Goal: Check status: Check status

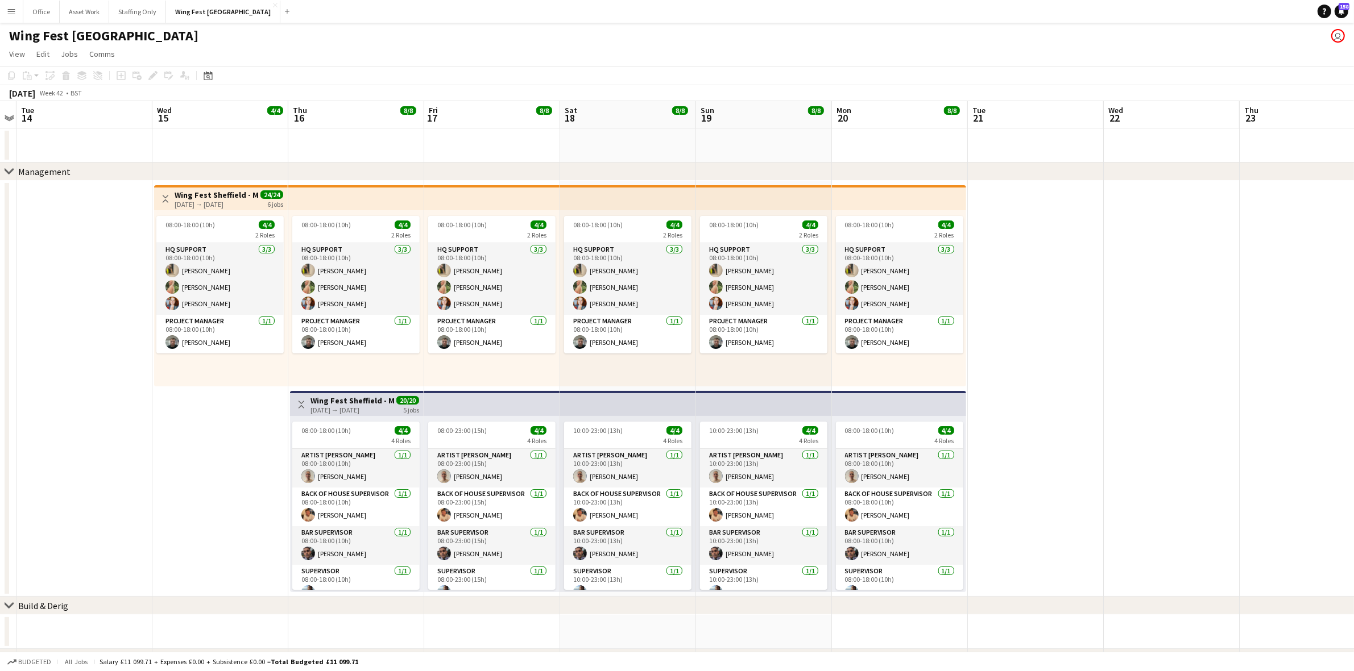
click at [14, 3] on button "Menu" at bounding box center [11, 11] width 23 height 23
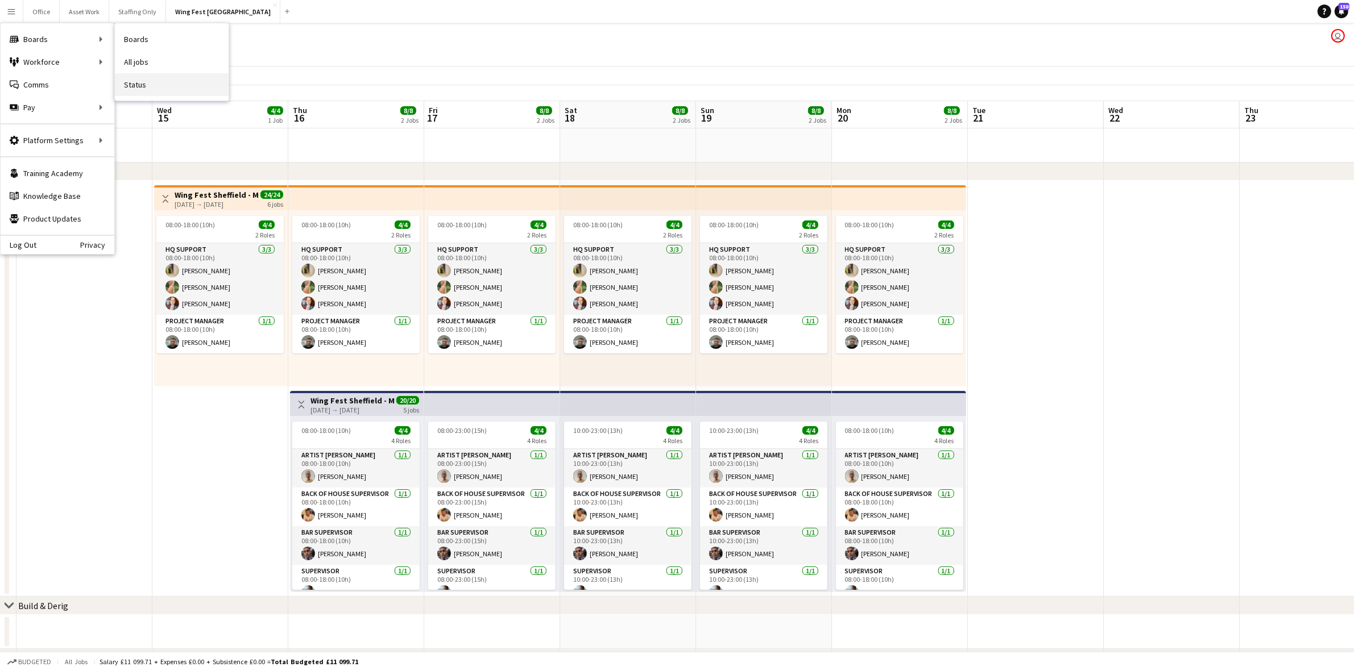
click at [161, 91] on link "Status" at bounding box center [172, 84] width 114 height 23
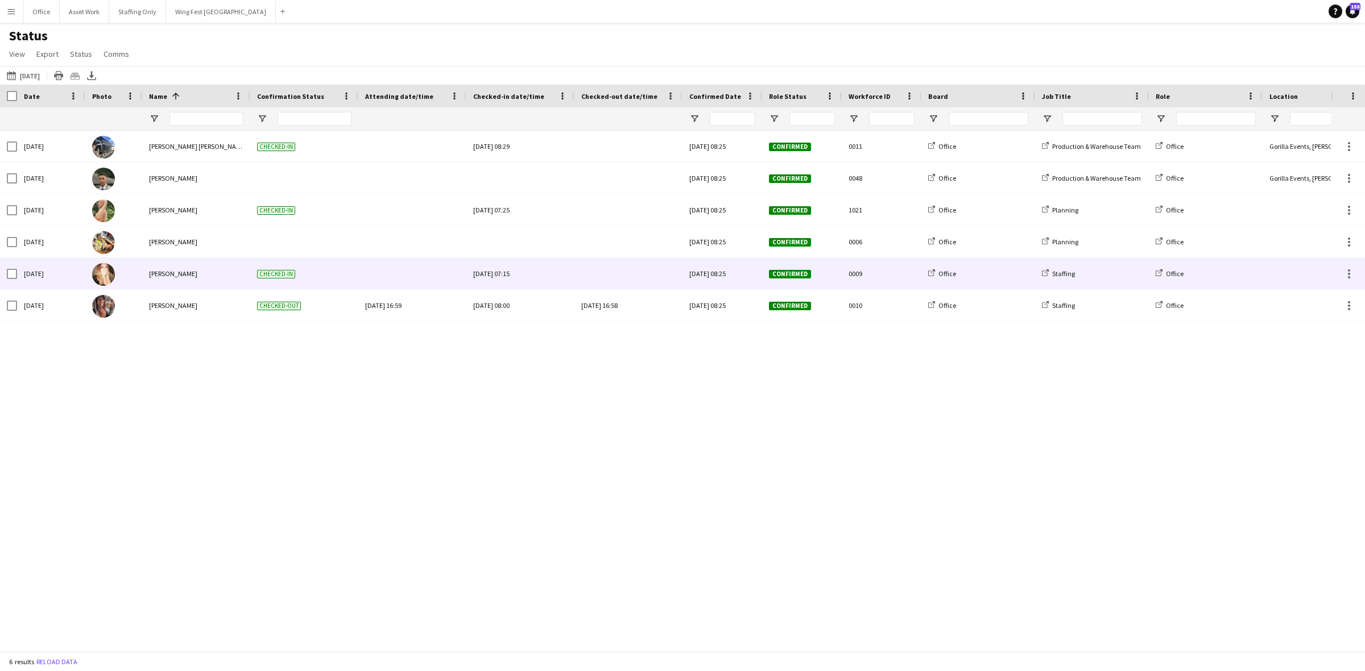
click at [612, 269] on div at bounding box center [628, 273] width 94 height 31
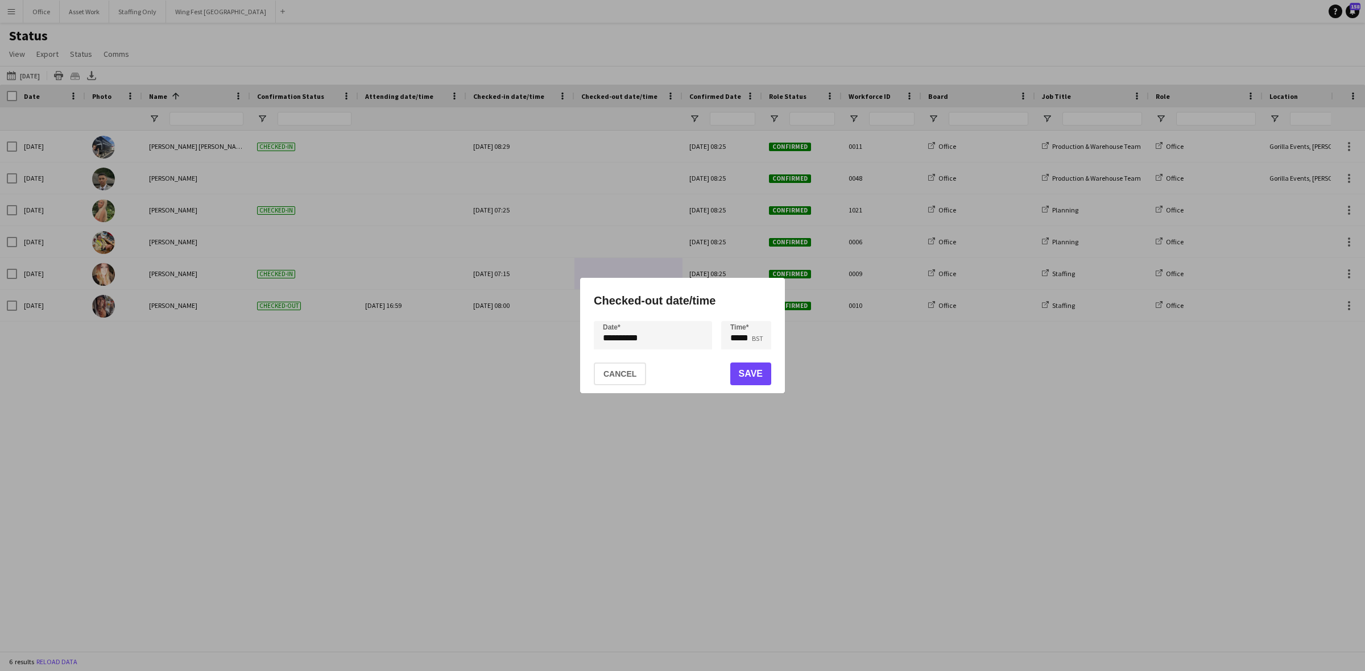
click at [652, 341] on div "**********" at bounding box center [682, 335] width 1365 height 671
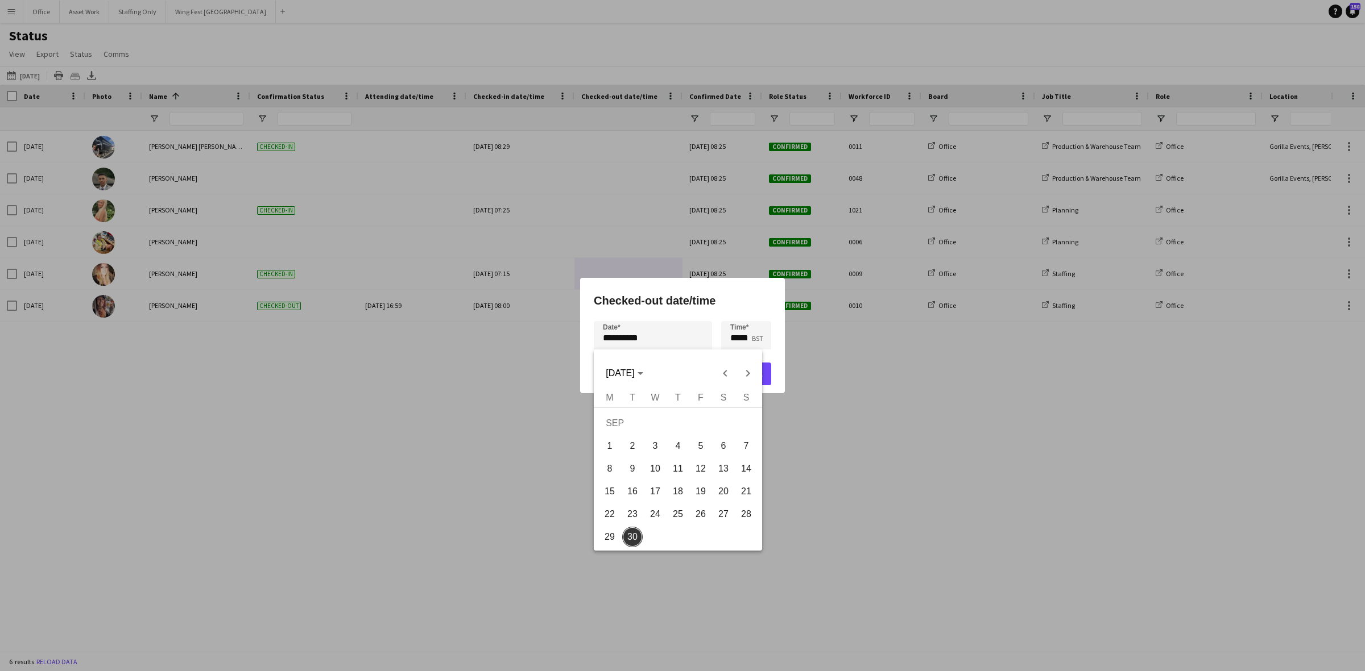
click at [607, 533] on span "29" at bounding box center [609, 537] width 20 height 20
type input "**********"
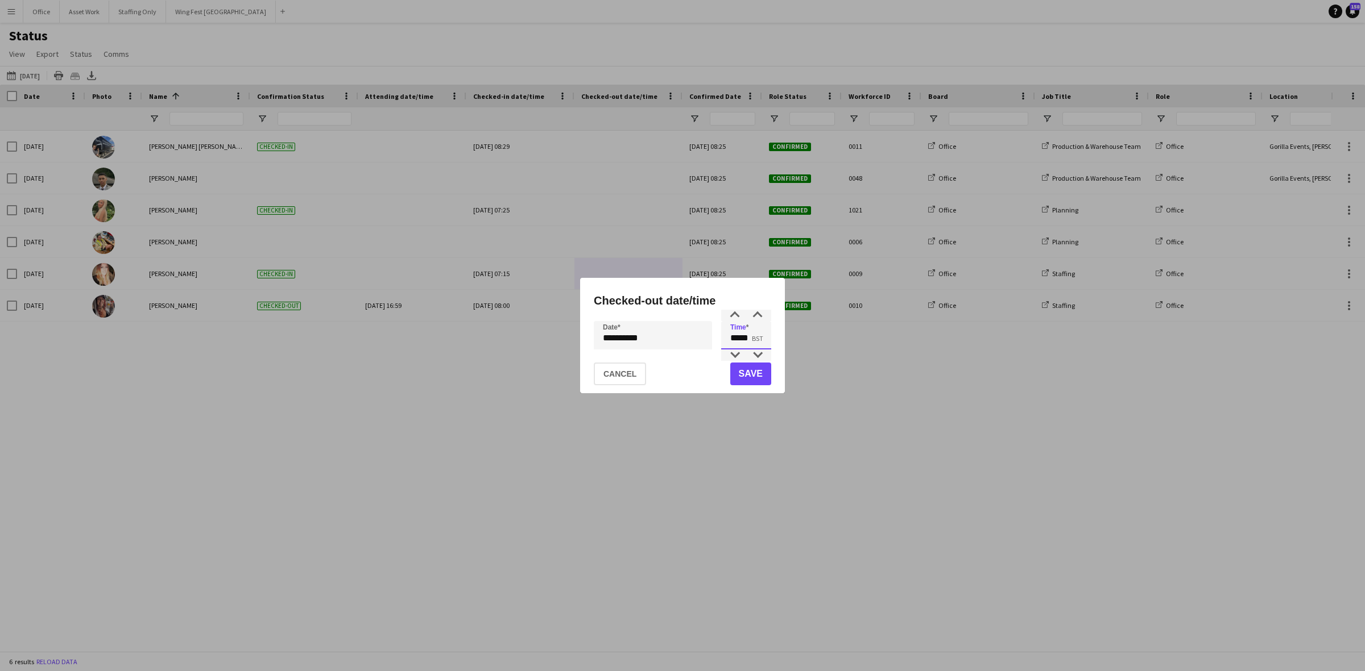
drag, startPoint x: 748, startPoint y: 341, endPoint x: 722, endPoint y: 337, distance: 26.5
click at [722, 337] on input "*****" at bounding box center [746, 335] width 50 height 28
type input "*****"
click at [749, 376] on button "Save" at bounding box center [750, 374] width 41 height 23
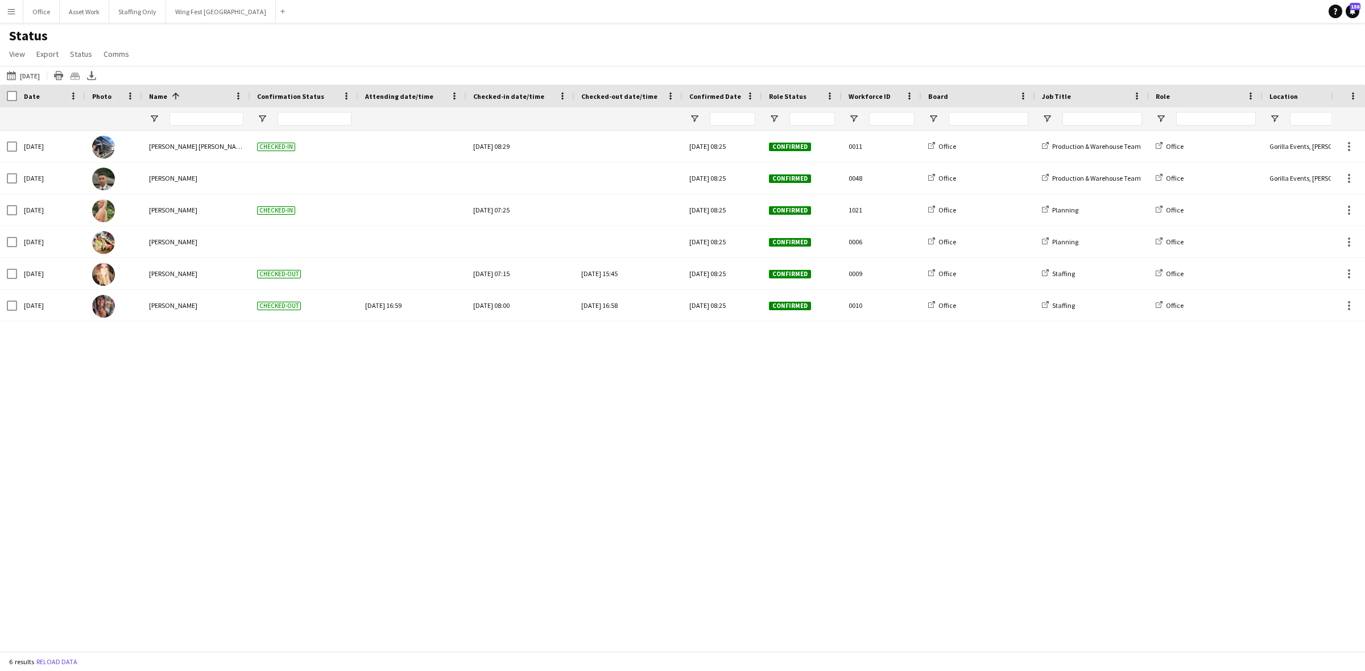
click at [507, 368] on div "[DATE] [PERSON_NAME] [PERSON_NAME] Checked-in [GEOGRAPHIC_DATA][DATE] 08:29 [DA…" at bounding box center [665, 386] width 1330 height 510
click at [9, 16] on button "Menu" at bounding box center [11, 11] width 23 height 23
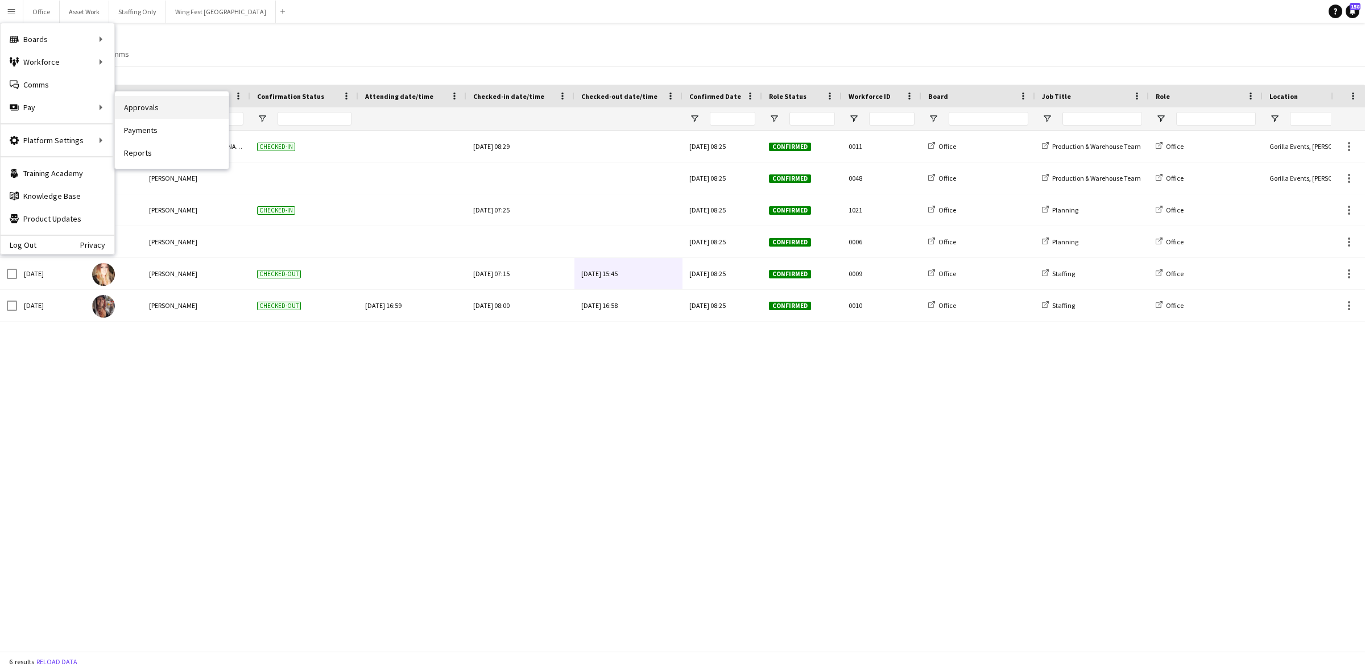
click at [155, 106] on link "Approvals" at bounding box center [172, 107] width 114 height 23
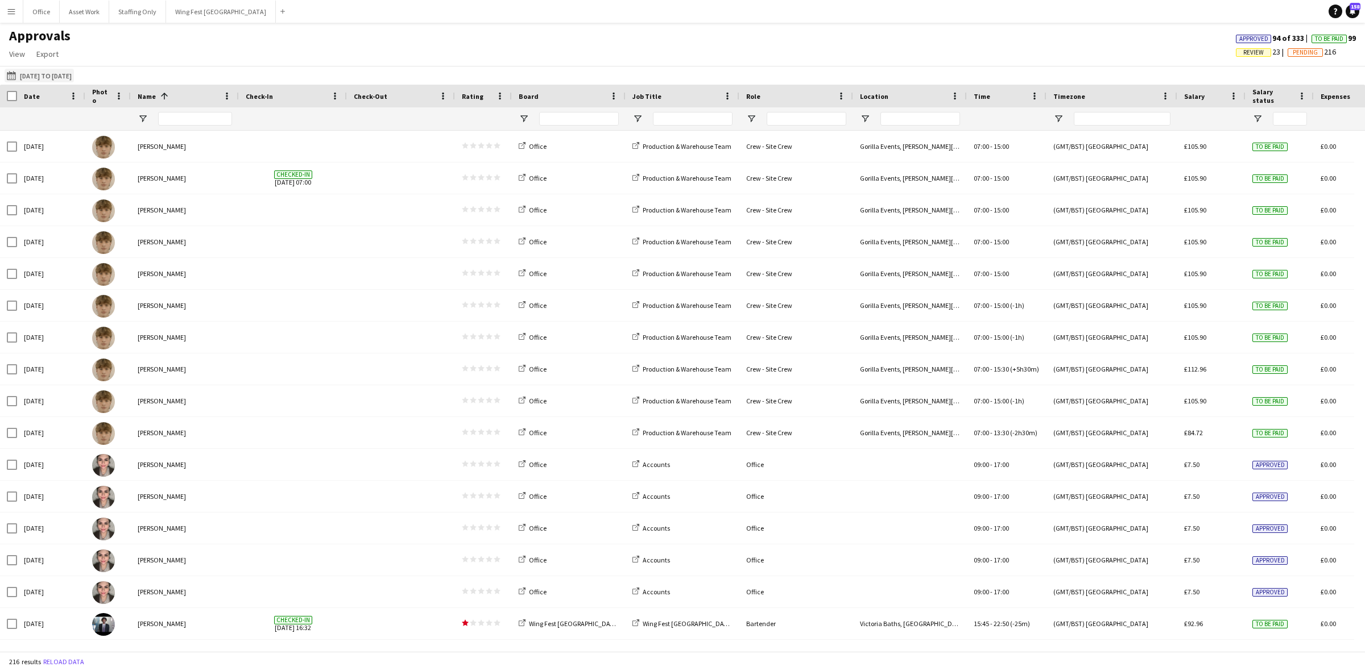
click at [57, 77] on button "[DATE] to [DATE] [DATE] to [DATE]" at bounding box center [39, 76] width 69 height 14
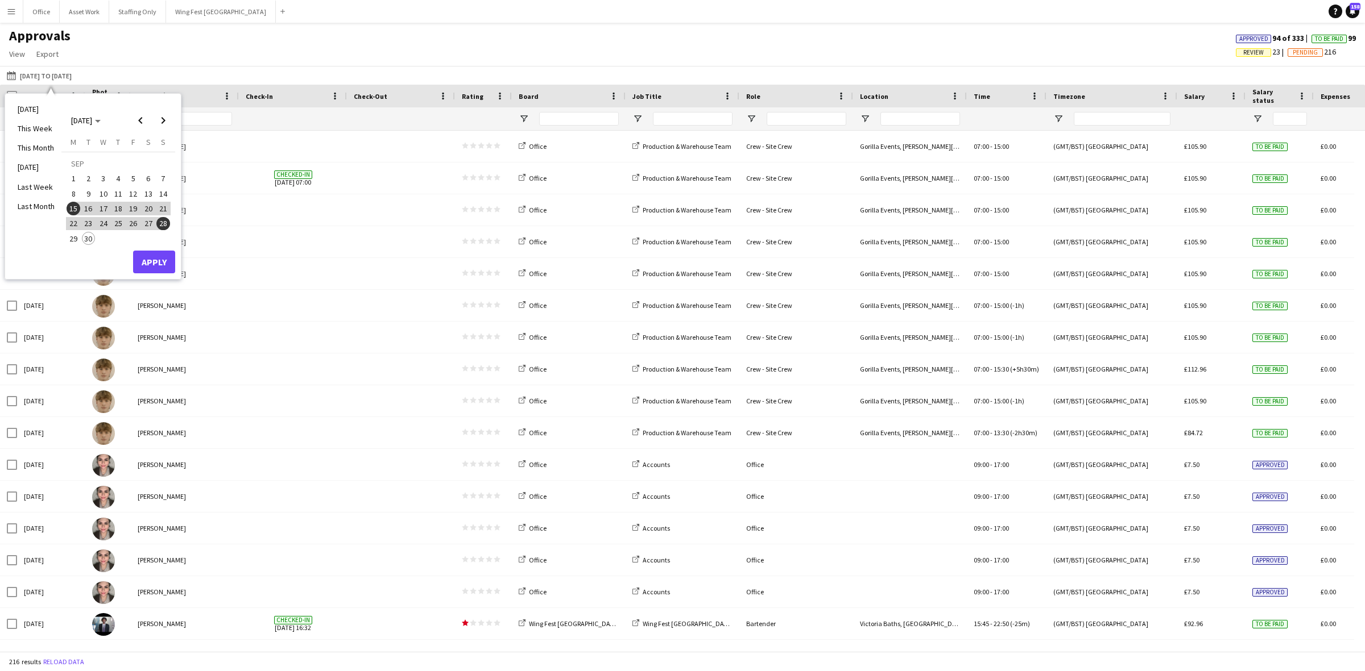
click at [266, 61] on div "Approvals View Customise view Customise filters Reset Filters Reset View Reset …" at bounding box center [682, 46] width 1365 height 39
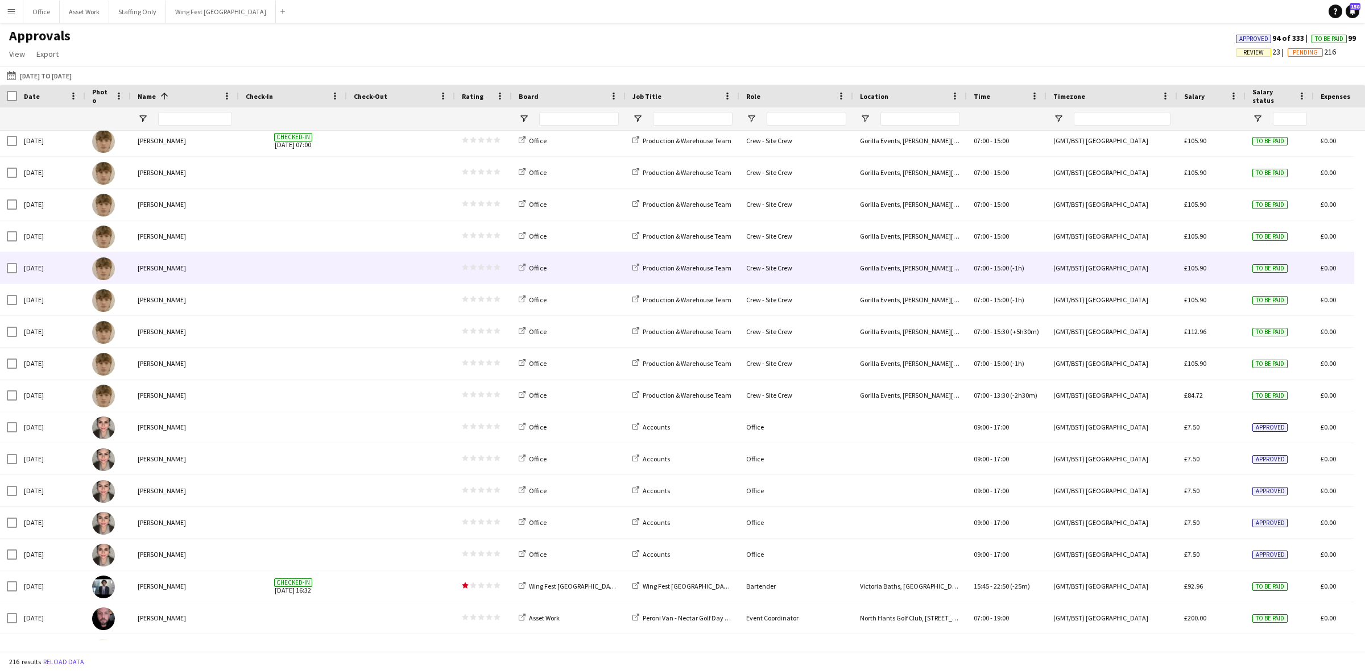
scroll to position [71, 0]
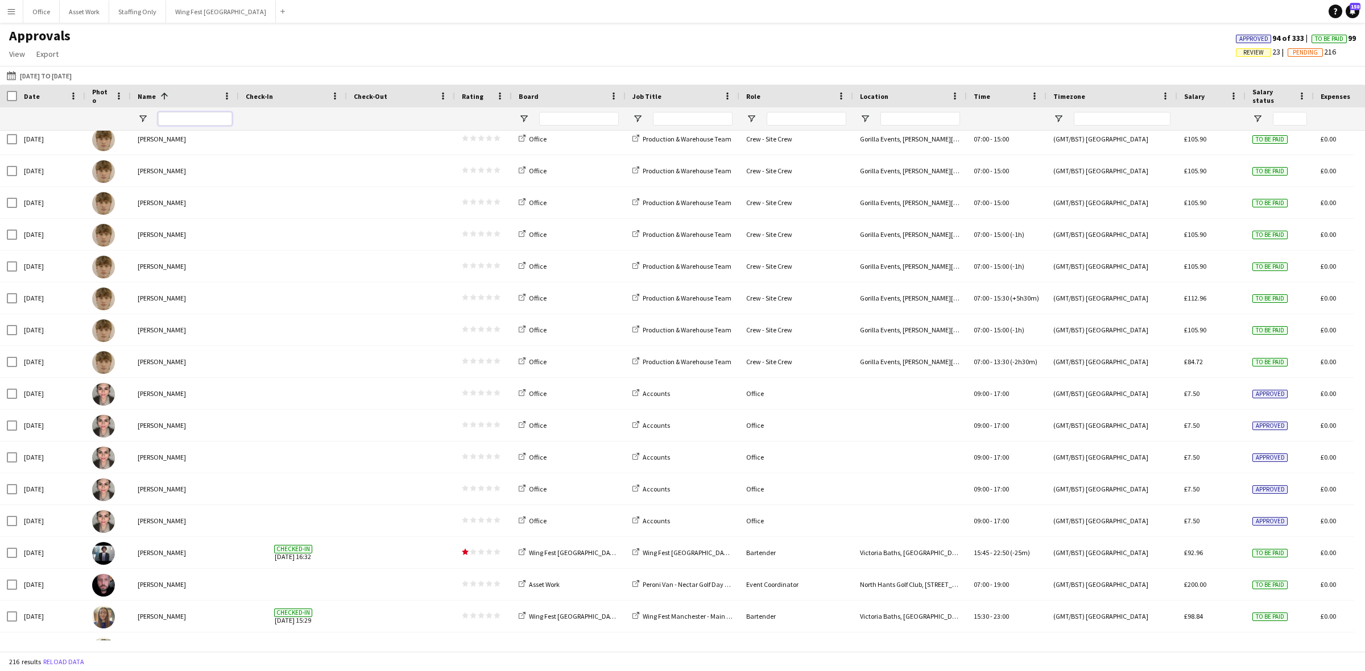
click at [198, 117] on input "Name Filter Input" at bounding box center [195, 119] width 74 height 14
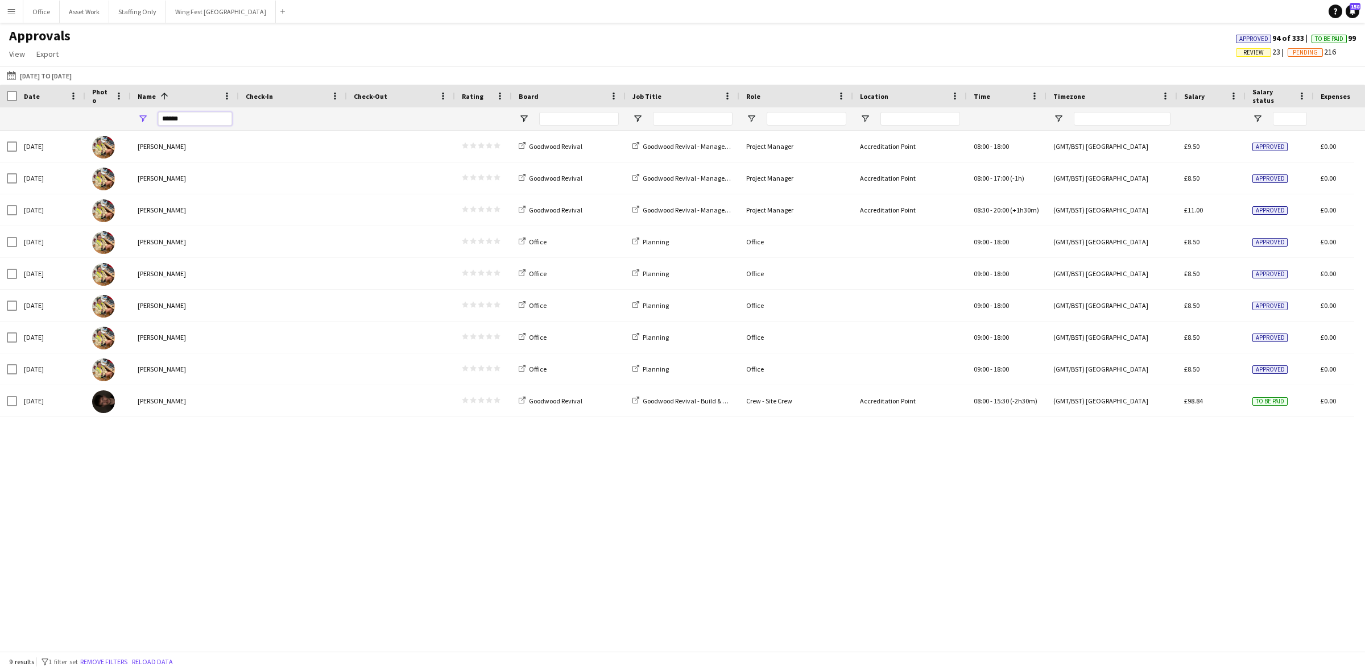
scroll to position [0, 0]
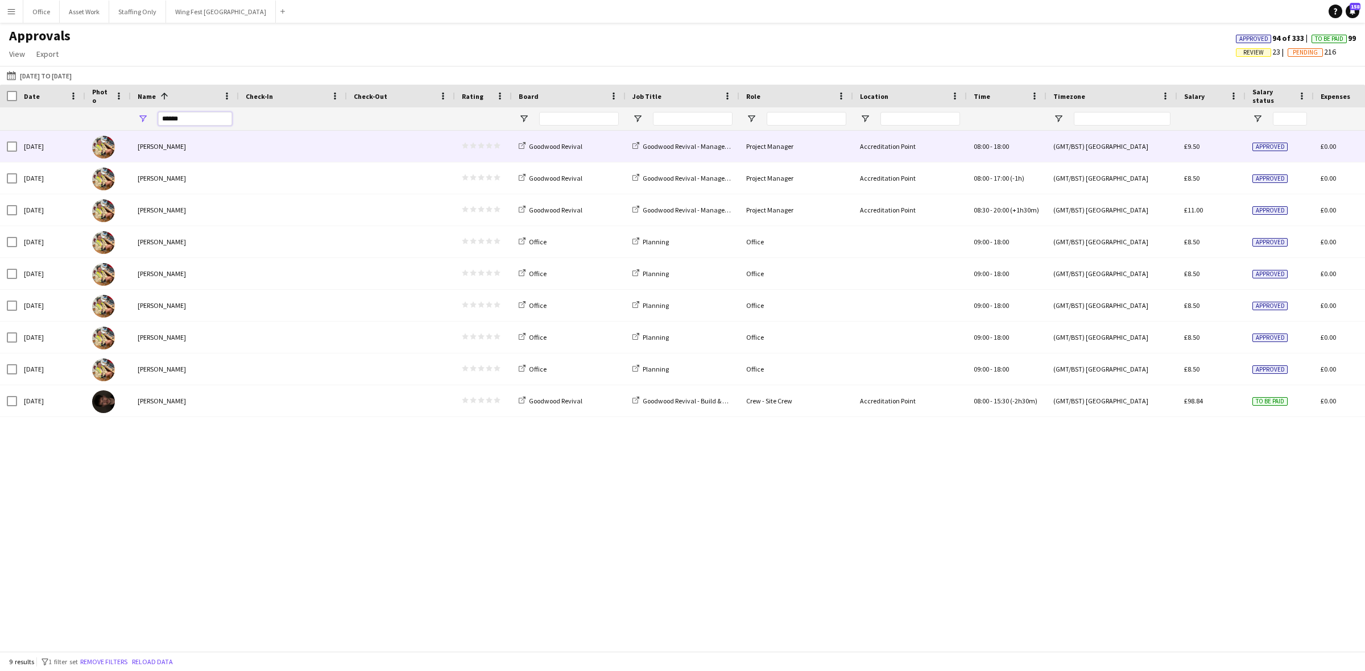
type input "******"
click at [228, 151] on div "[PERSON_NAME]" at bounding box center [185, 146] width 108 height 31
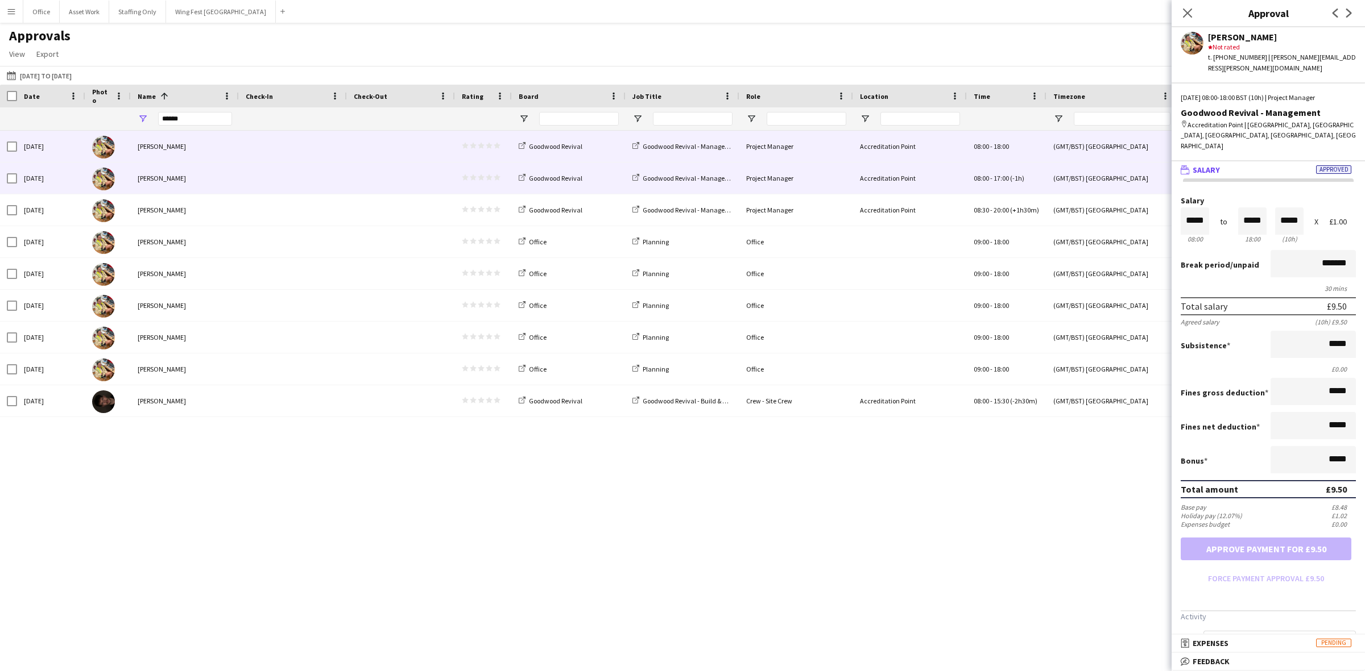
click at [231, 176] on div "[PERSON_NAME]" at bounding box center [185, 178] width 108 height 31
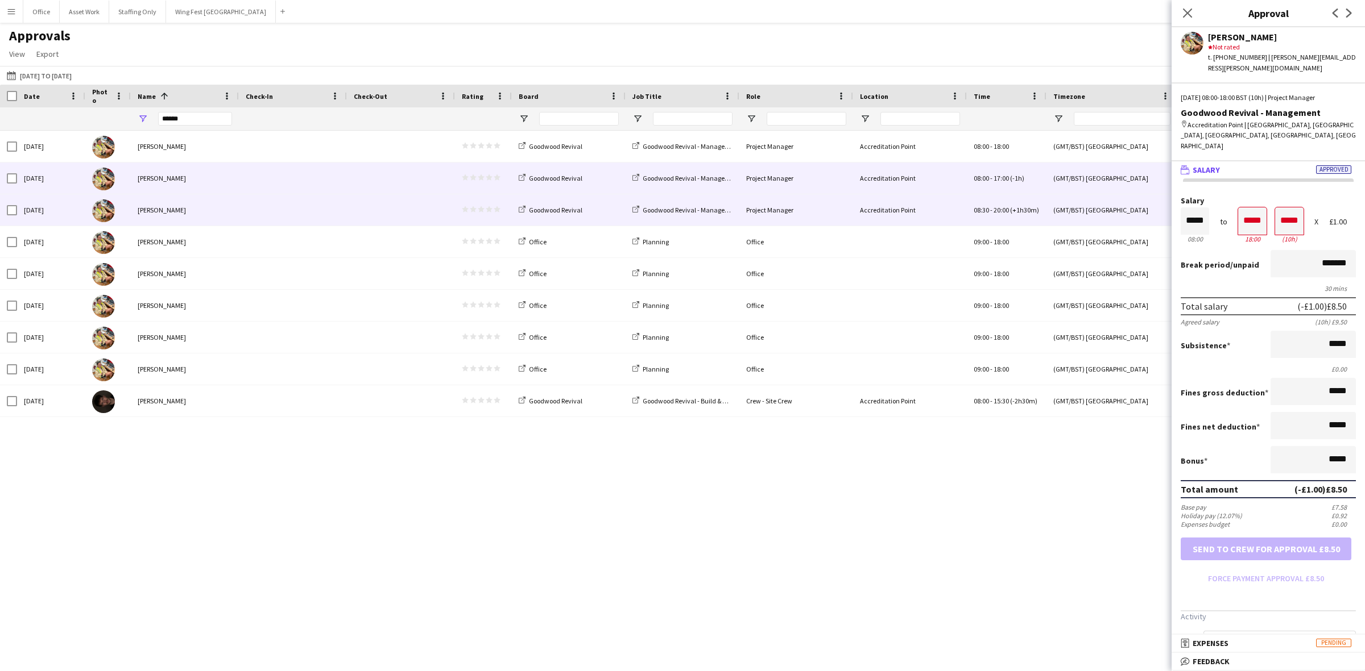
click at [231, 204] on div "[PERSON_NAME]" at bounding box center [185, 209] width 108 height 31
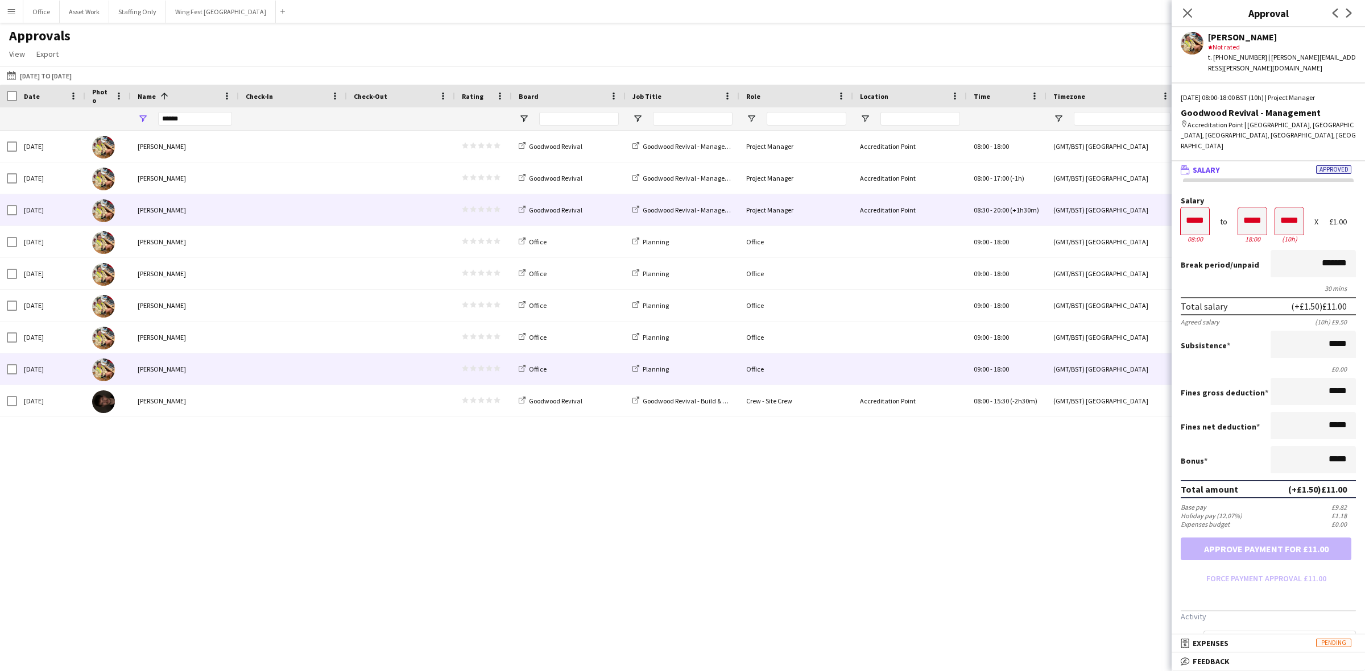
click at [271, 377] on span at bounding box center [293, 369] width 94 height 31
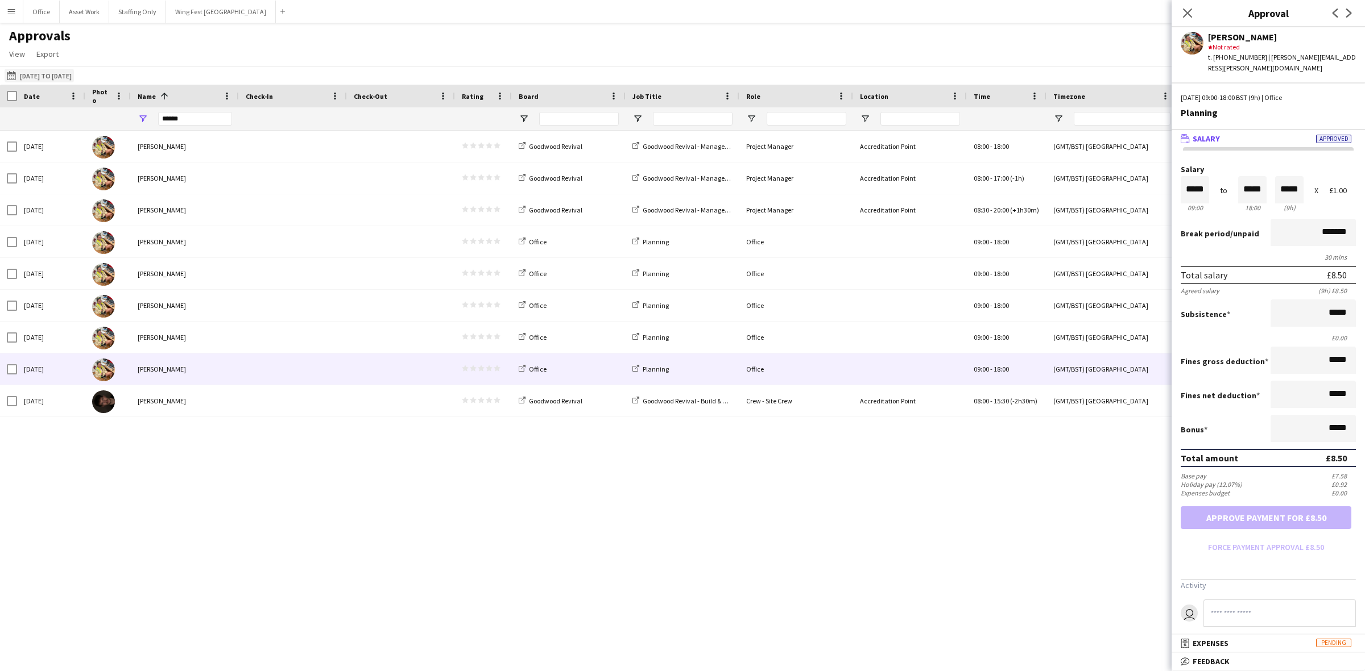
click at [54, 72] on button "[DATE] to [DATE] [DATE] to [DATE]" at bounding box center [39, 76] width 69 height 14
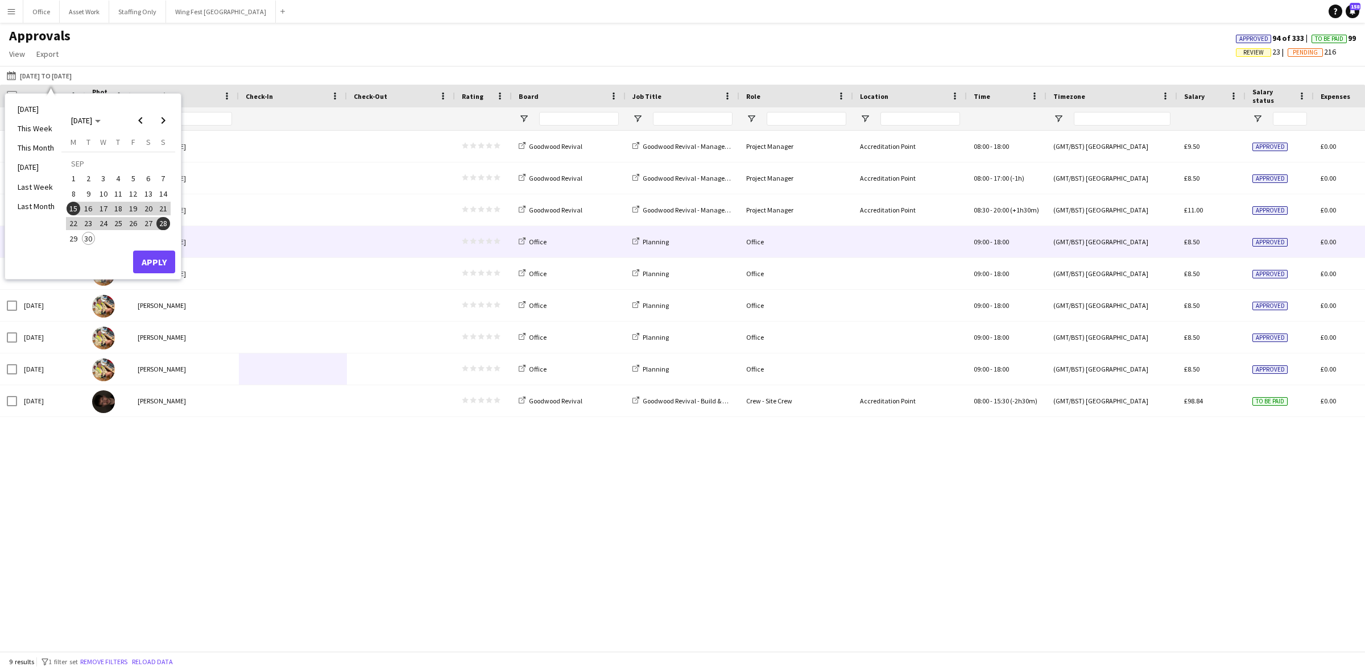
click at [310, 249] on span at bounding box center [293, 241] width 94 height 31
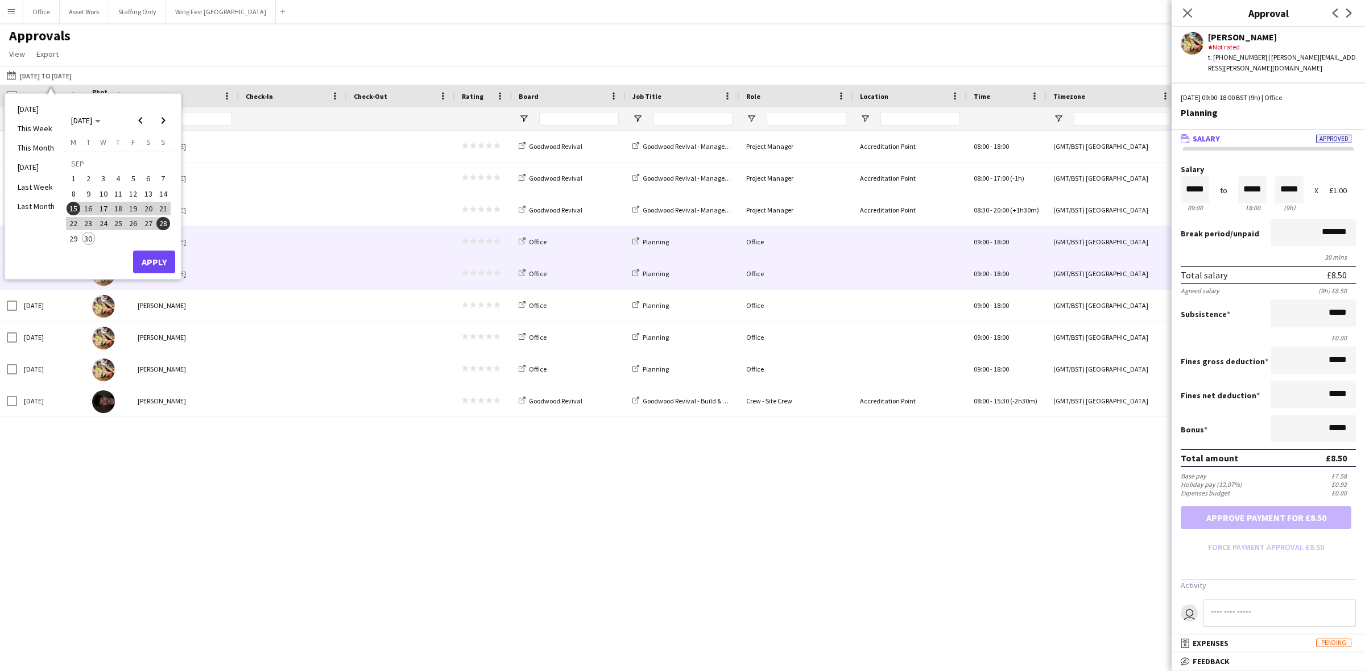
click at [302, 272] on span at bounding box center [293, 273] width 94 height 31
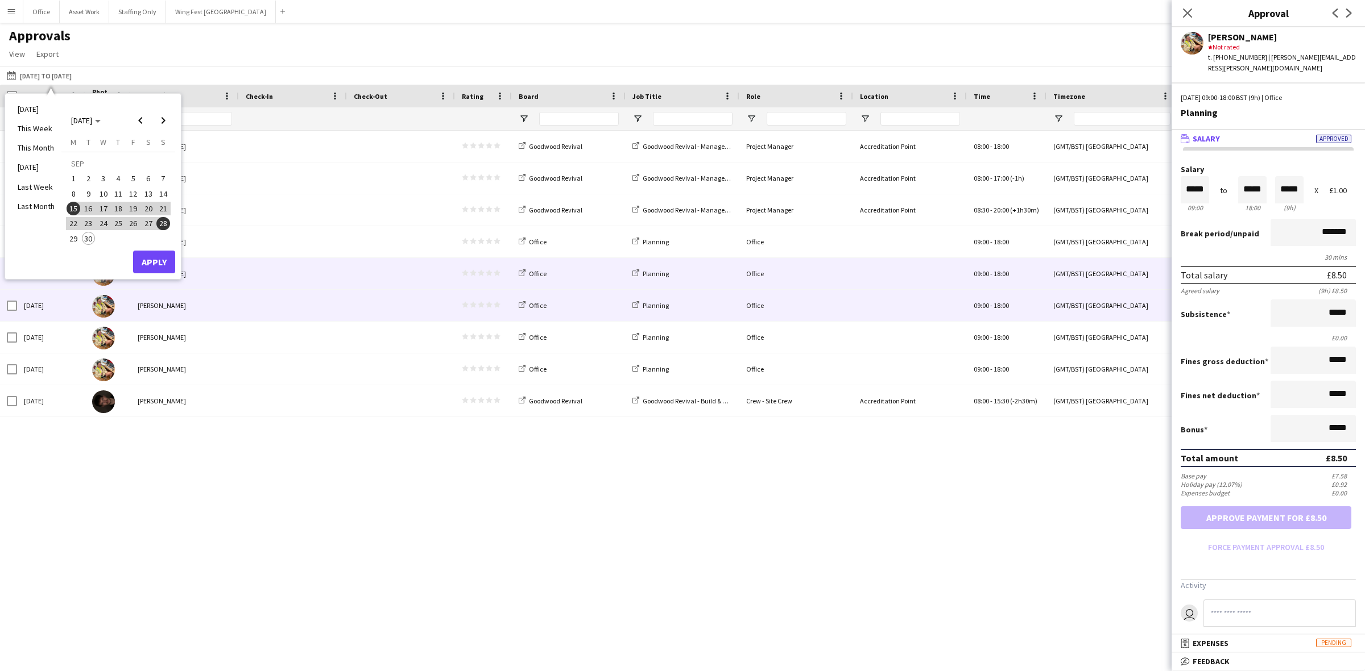
click at [297, 303] on span at bounding box center [293, 305] width 94 height 31
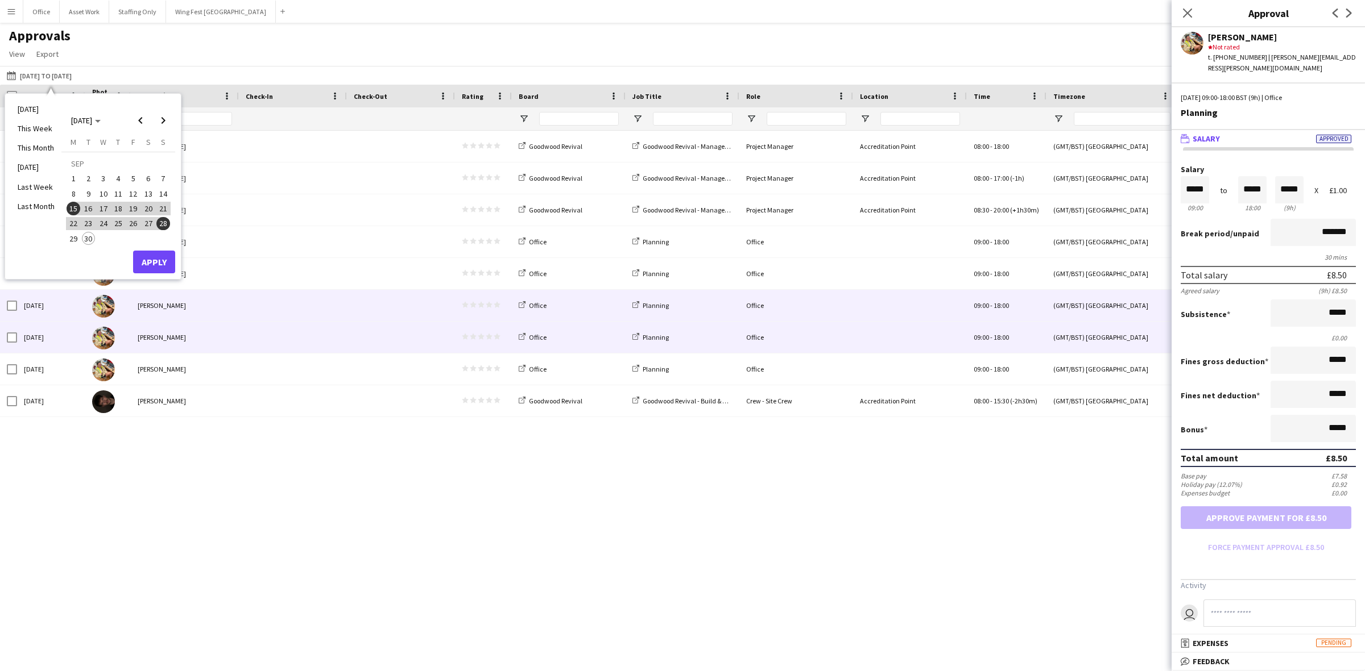
click at [294, 334] on span at bounding box center [293, 337] width 94 height 31
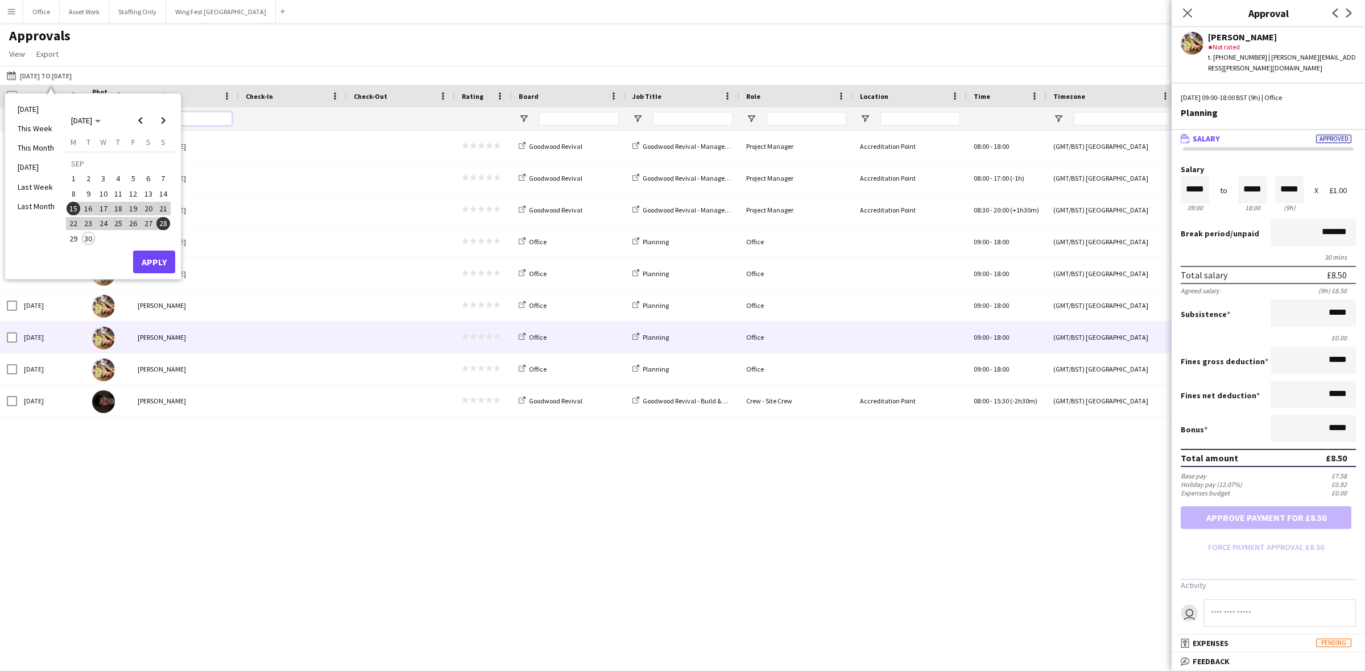
click at [215, 120] on input "******" at bounding box center [195, 119] width 74 height 14
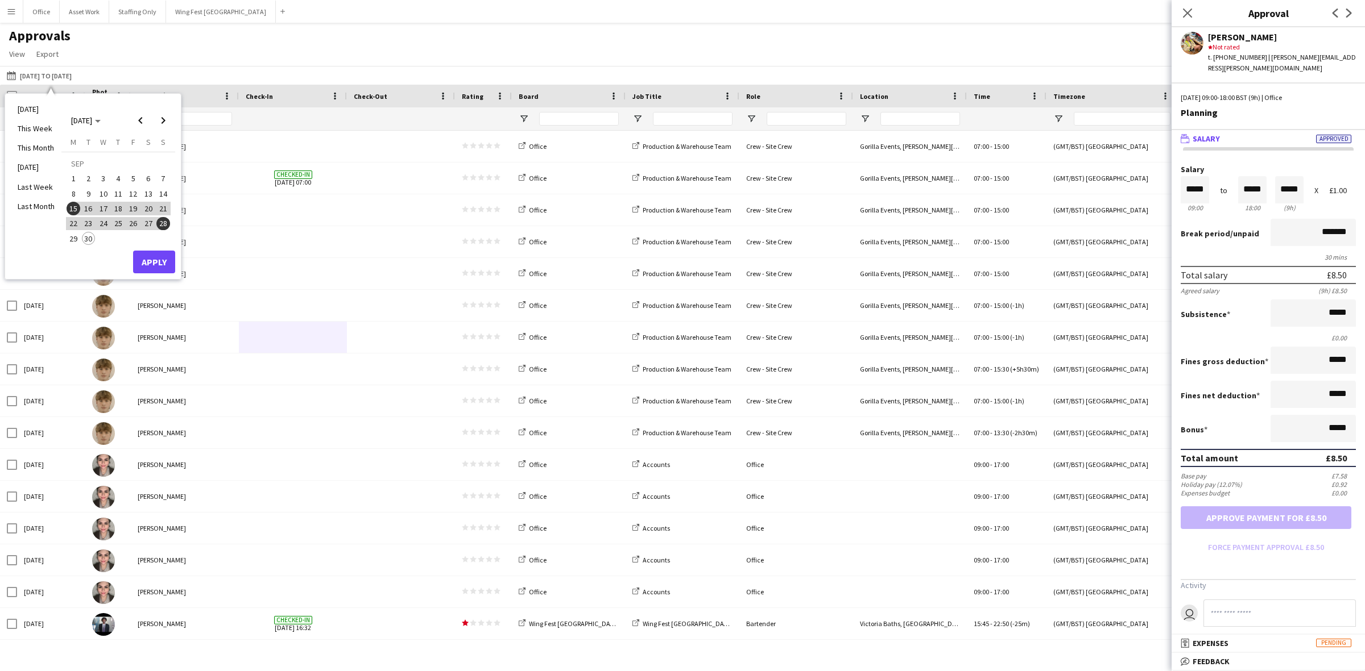
click at [436, 47] on div "Approvals View Customise view Customise filters Reset Filters Reset View Reset …" at bounding box center [682, 46] width 1365 height 39
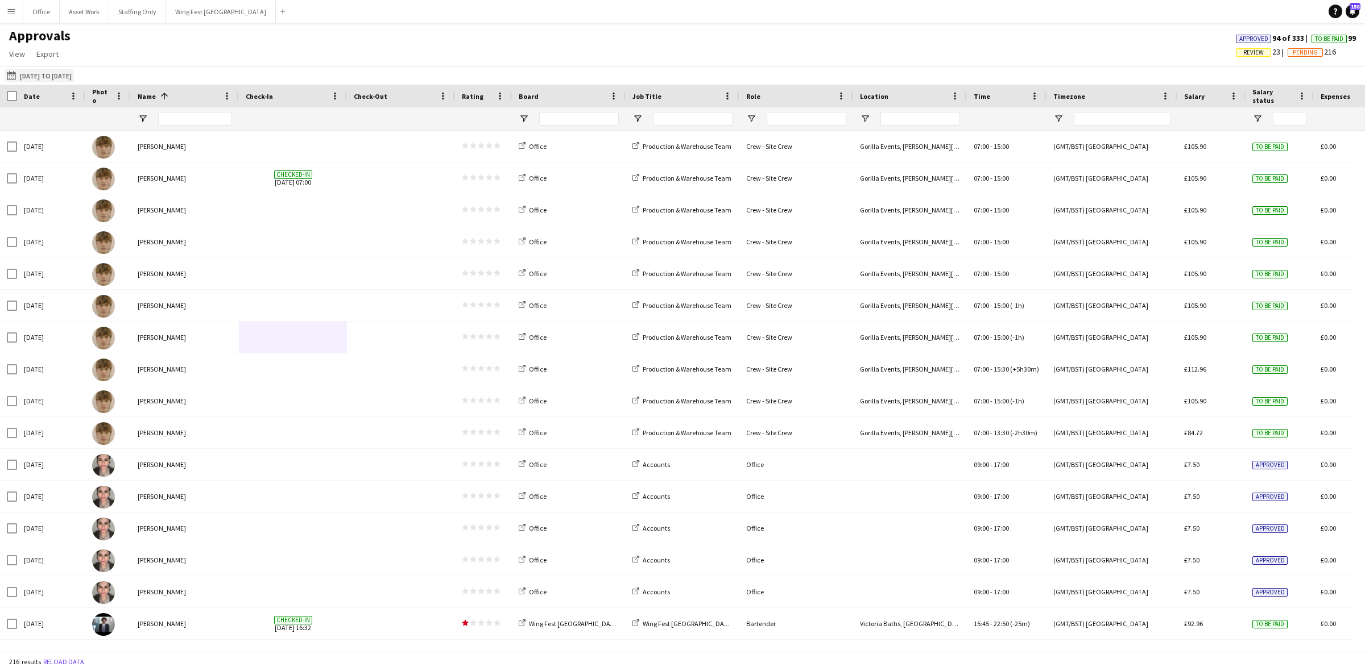
click at [60, 77] on button "[DATE] to [DATE] [DATE] to [DATE]" at bounding box center [39, 76] width 69 height 14
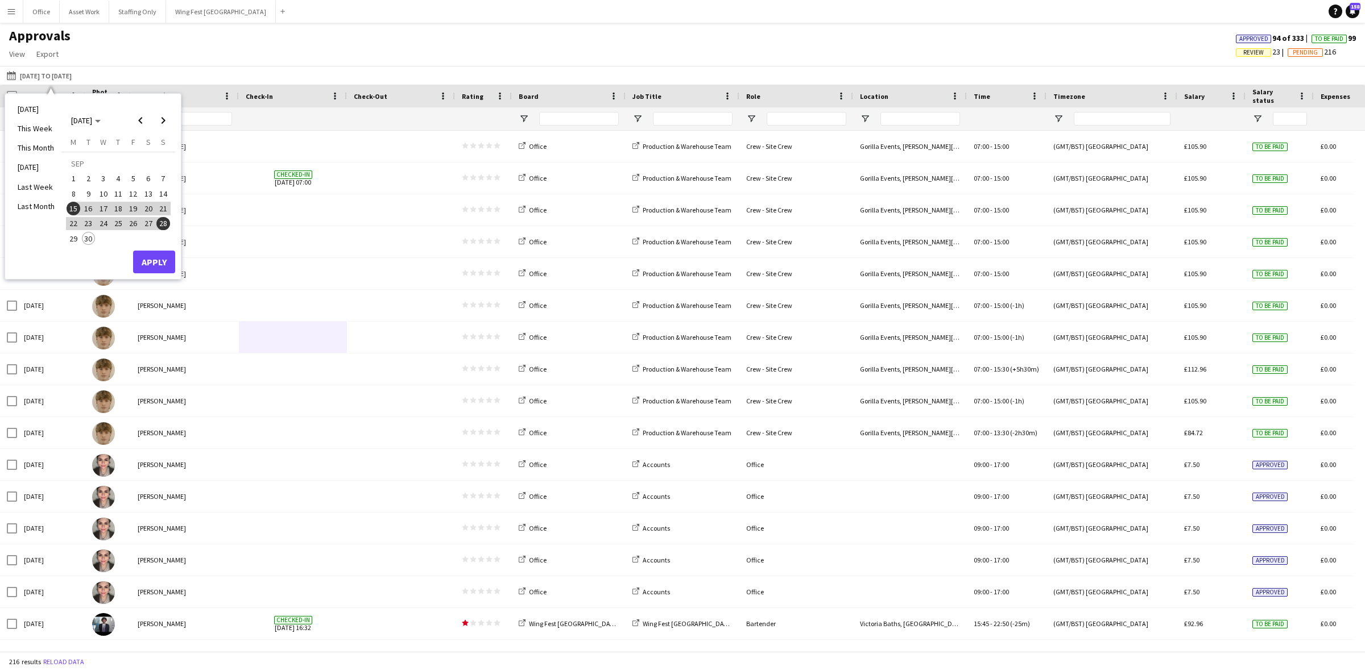
click at [74, 239] on span "29" at bounding box center [74, 239] width 14 height 14
click at [156, 265] on button "Apply" at bounding box center [154, 262] width 42 height 23
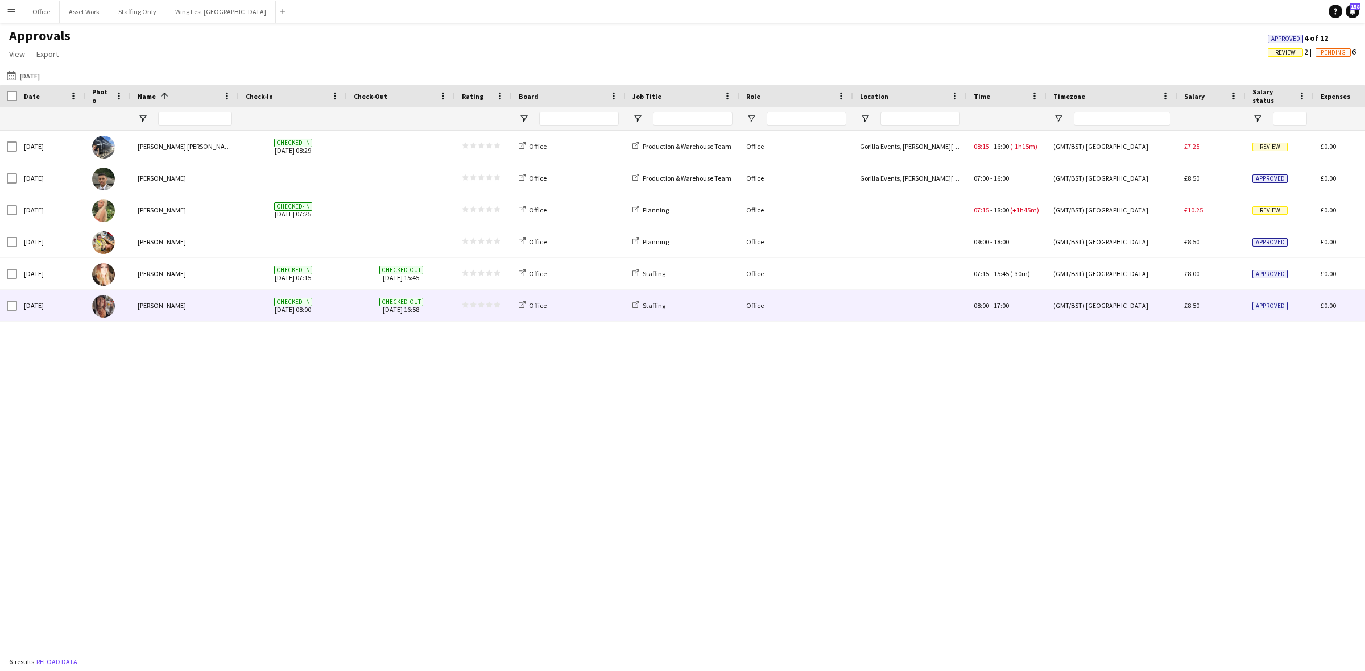
click at [329, 297] on span "Checked-in [DATE] 08:00" at bounding box center [293, 305] width 94 height 31
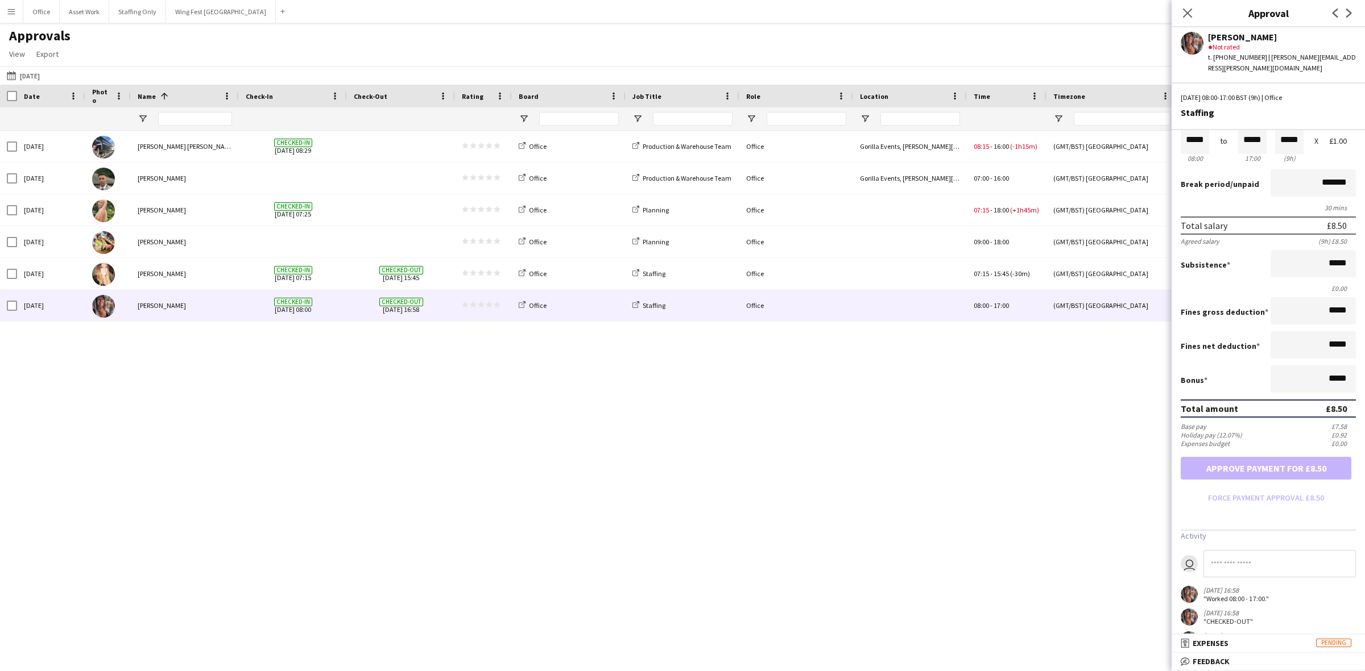
scroll to position [75, 0]
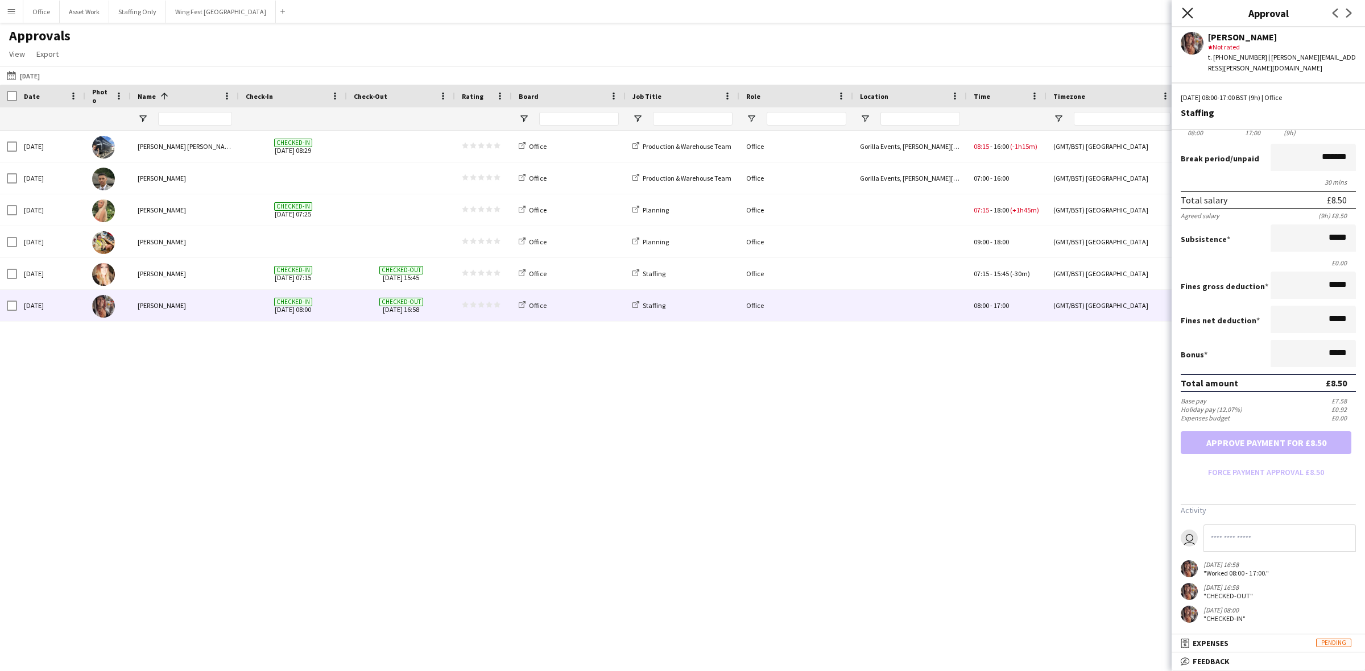
click at [1187, 9] on icon "Close pop-in" at bounding box center [1187, 12] width 11 height 11
